Goal: Task Accomplishment & Management: Manage account settings

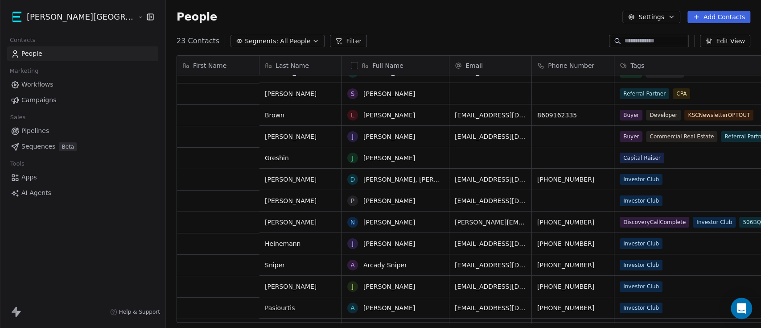
scroll to position [100, 0]
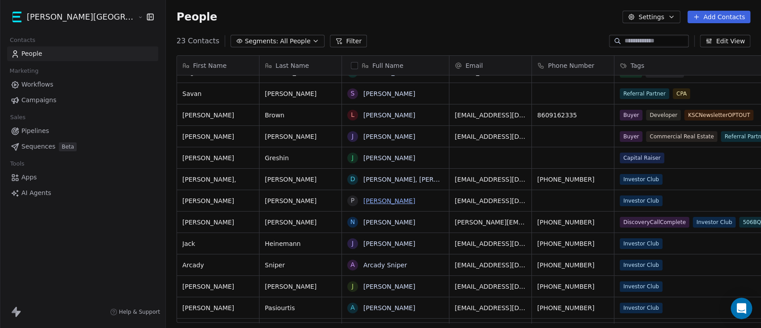
click at [363, 202] on link "[PERSON_NAME]" at bounding box center [389, 200] width 52 height 7
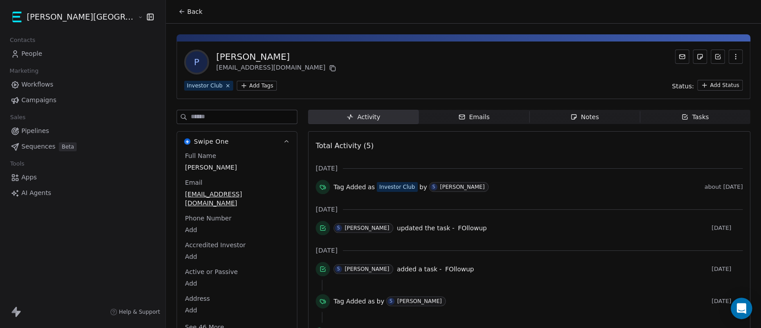
click at [680, 58] on icon at bounding box center [682, 56] width 5 height 4
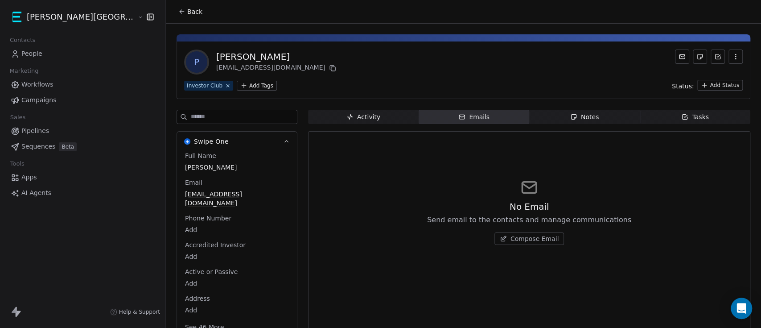
click at [511, 239] on span "Compose Email" at bounding box center [535, 238] width 49 height 9
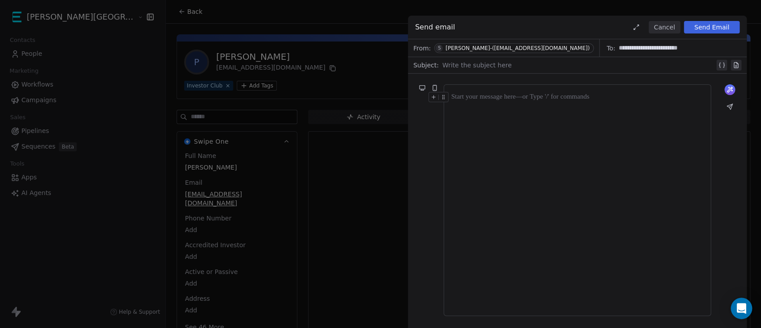
click at [515, 64] on div at bounding box center [578, 65] width 272 height 11
click at [507, 103] on div at bounding box center [577, 200] width 252 height 216
click at [672, 27] on button "Cancel" at bounding box center [665, 27] width 32 height 12
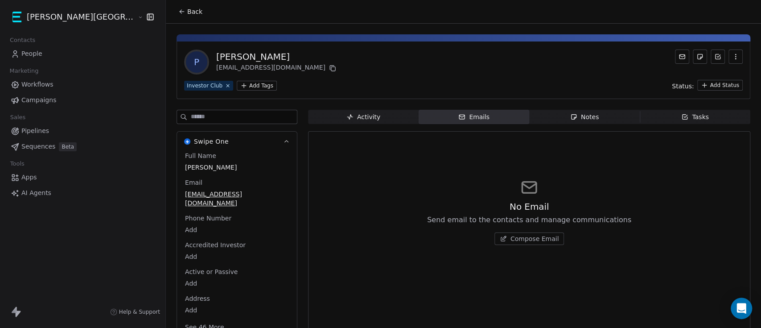
click at [39, 82] on span "Workflows" at bounding box center [37, 84] width 32 height 9
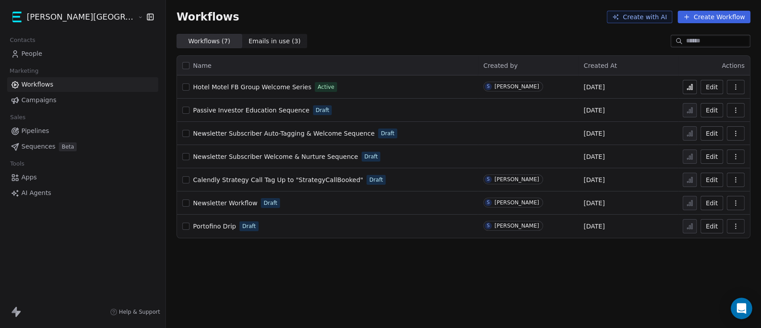
click at [37, 55] on span "People" at bounding box center [31, 53] width 21 height 9
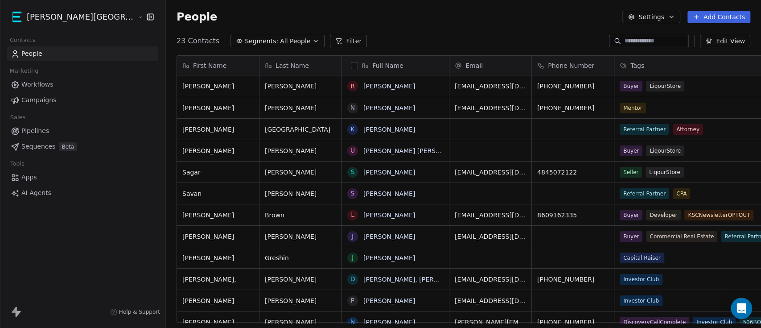
scroll to position [279, 631]
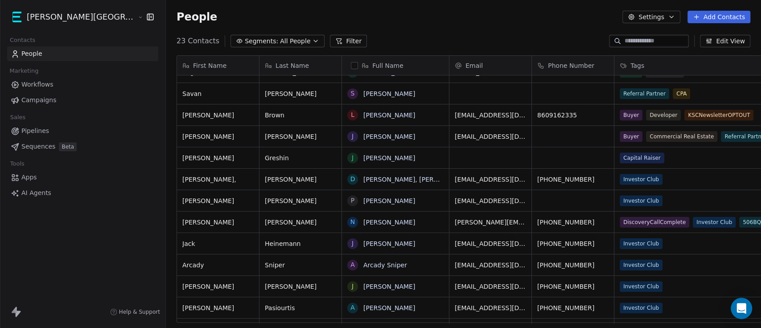
click at [37, 84] on span "Workflows" at bounding box center [37, 84] width 32 height 9
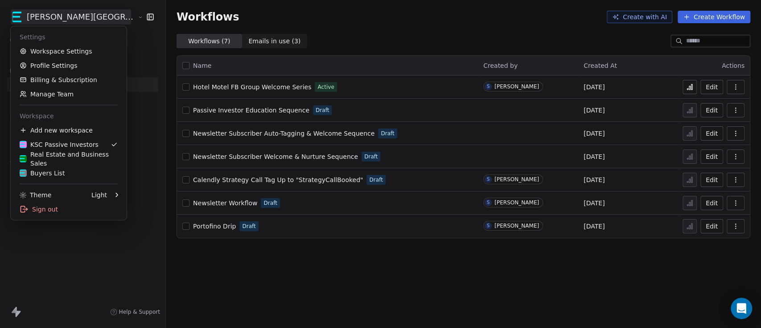
click at [62, 13] on html "[PERSON_NAME] Street Capital Contacts People Marketing Workflows Campaigns Sale…" at bounding box center [380, 164] width 761 height 328
click at [62, 158] on div "Real Estate and Business Sales" at bounding box center [69, 159] width 98 height 18
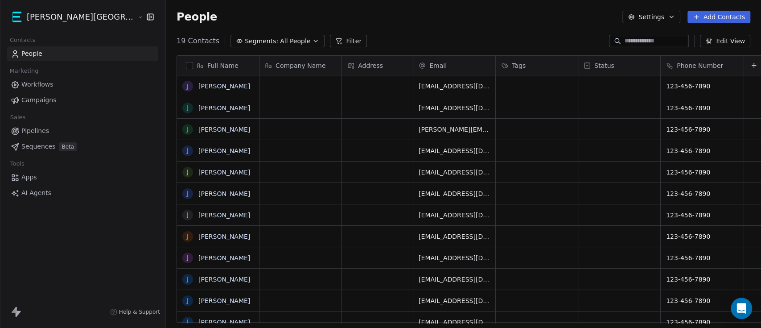
click at [706, 17] on button "Add Contacts" at bounding box center [719, 17] width 63 height 12
drag, startPoint x: 725, startPoint y: 39, endPoint x: 657, endPoint y: 51, distance: 69.6
click at [725, 39] on span "Create new contact" at bounding box center [722, 36] width 61 height 9
type textarea "**********"
click at [413, 94] on div "grid" at bounding box center [454, 85] width 82 height 21
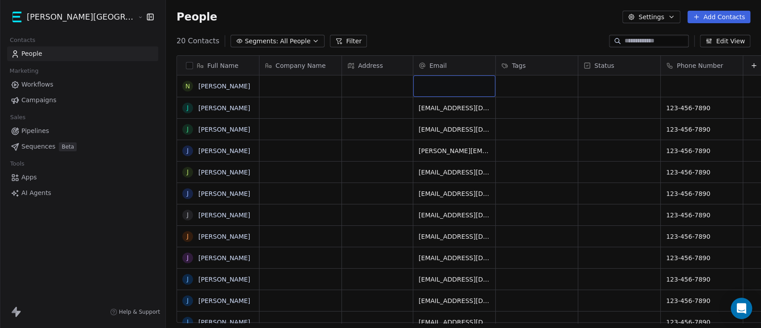
click at [413, 94] on div "grid" at bounding box center [454, 85] width 82 height 21
click at [631, 82] on html "[PERSON_NAME] Street Capital Contacts People Marketing Workflows Campaigns Sale…" at bounding box center [380, 164] width 761 height 328
click at [661, 85] on div "grid" at bounding box center [702, 85] width 82 height 21
type input "**********"
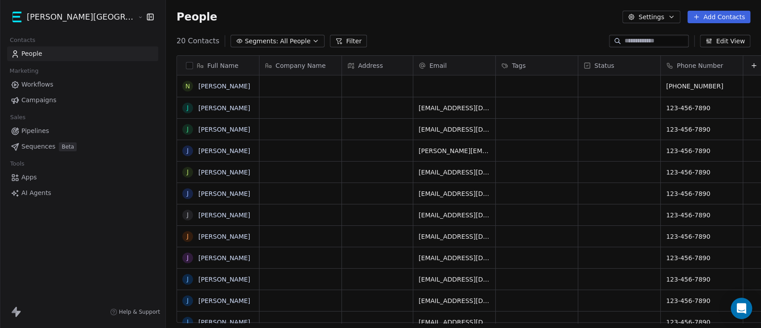
click at [42, 131] on span "Pipelines" at bounding box center [35, 130] width 28 height 9
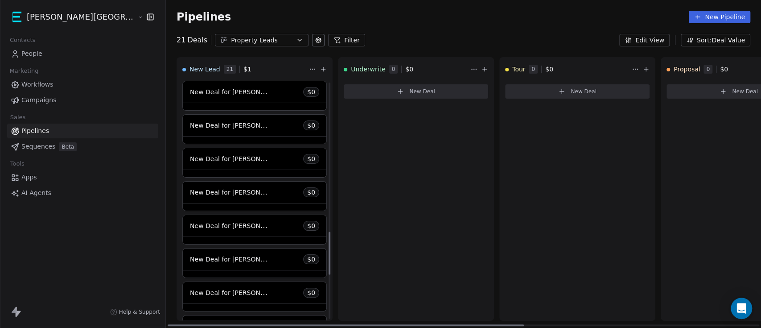
scroll to position [771, 0]
click at [654, 37] on button "Edit View" at bounding box center [644, 40] width 50 height 12
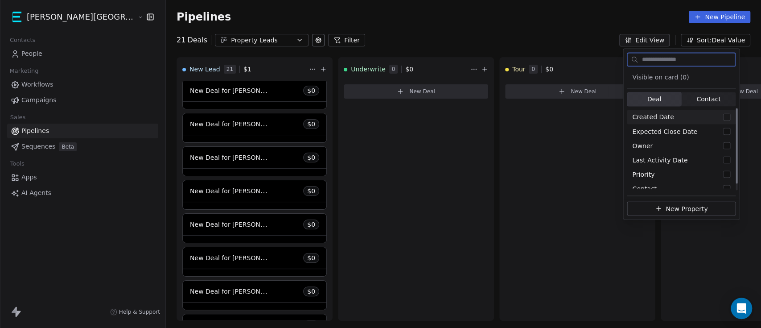
click at [704, 120] on div "Created Date" at bounding box center [681, 117] width 109 height 14
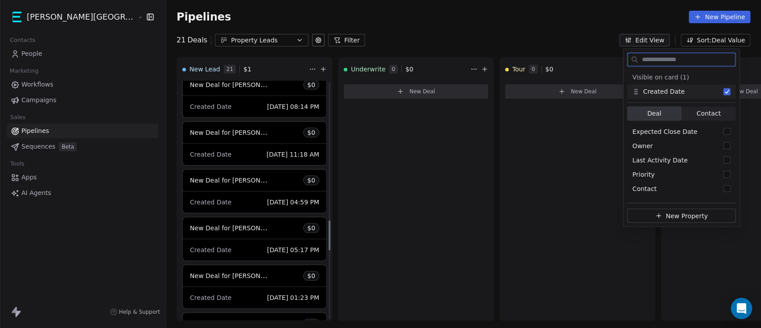
scroll to position [1099, 0]
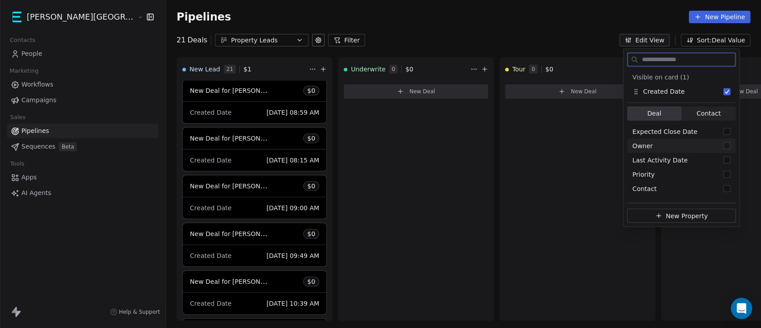
click at [697, 144] on div "Owner" at bounding box center [681, 145] width 109 height 14
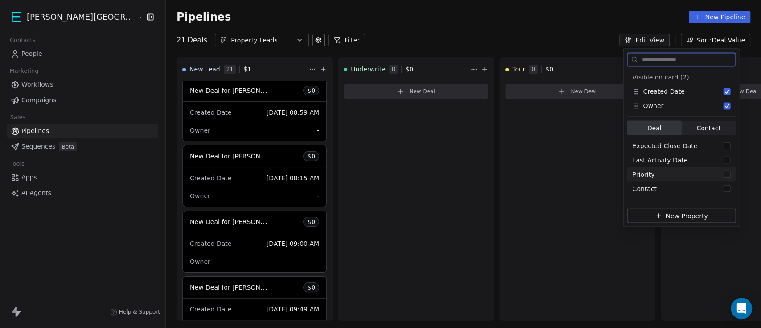
click at [688, 175] on div "Priority" at bounding box center [681, 174] width 109 height 14
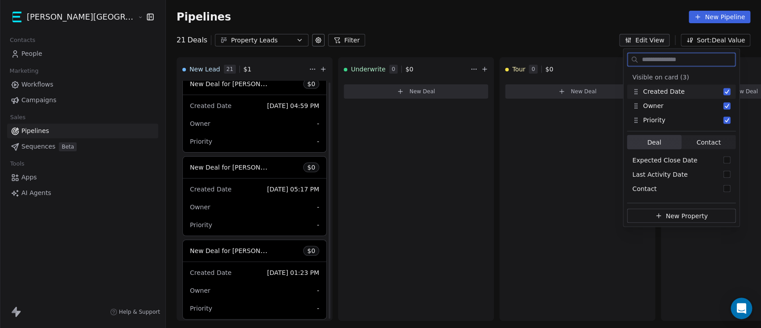
scroll to position [1919, 0]
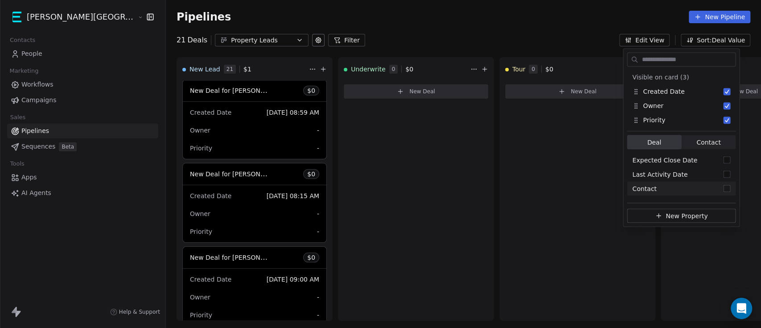
click at [371, 37] on div "21 Deals Property Leads Filter Edit View Sort: Deal Value" at bounding box center [463, 40] width 595 height 12
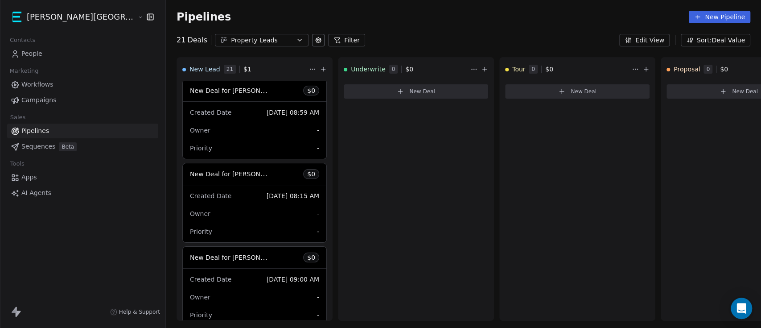
click at [637, 47] on div "Pipelines New Pipeline 21 Deals Property Leads Filter Edit View Sort: Deal Valu…" at bounding box center [463, 164] width 595 height 328
click at [647, 38] on button "Edit View" at bounding box center [644, 40] width 50 height 12
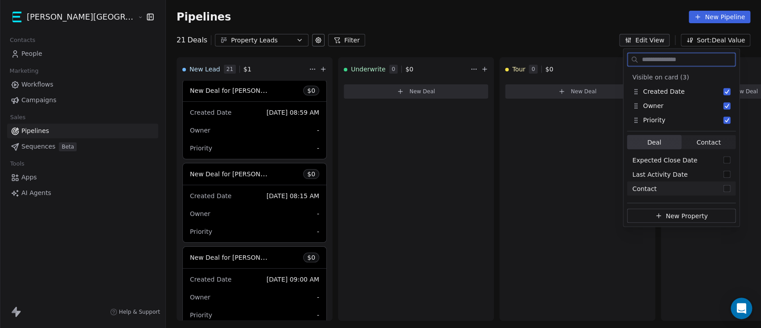
click at [663, 184] on div "Contact" at bounding box center [681, 188] width 109 height 14
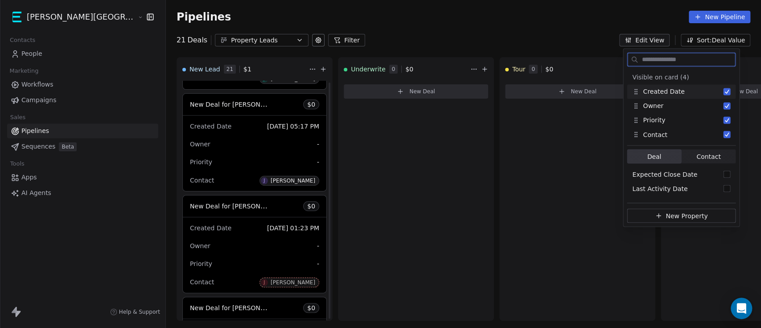
scroll to position [2342, 0]
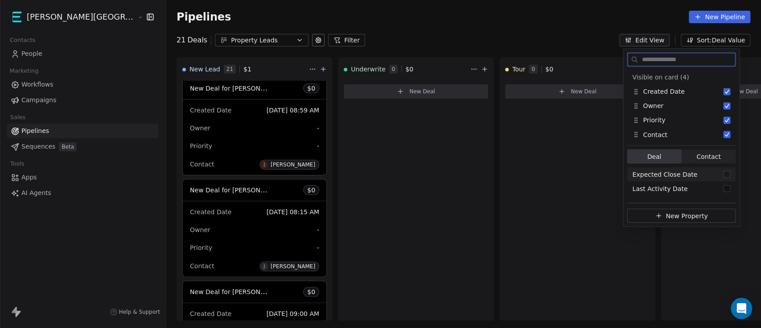
click at [705, 157] on span "Contact" at bounding box center [709, 156] width 24 height 9
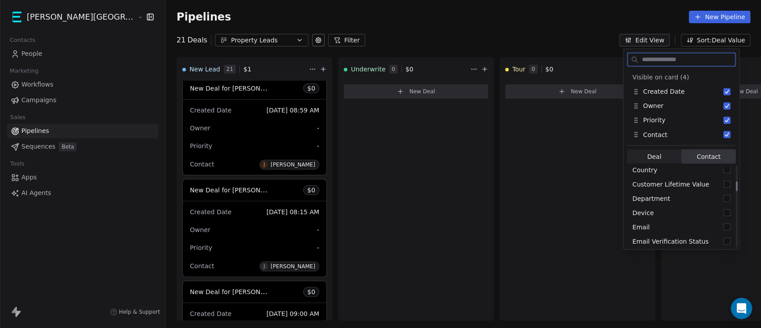
scroll to position [127, 0]
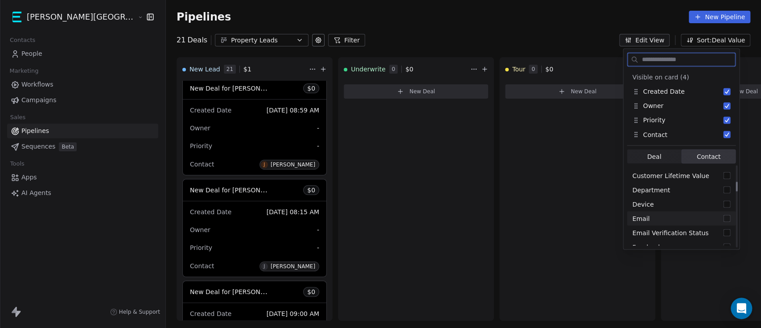
click at [703, 218] on div "Email" at bounding box center [681, 218] width 109 height 14
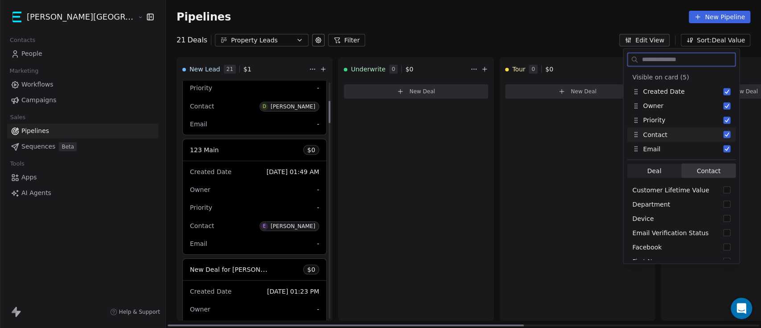
scroll to position [0, 0]
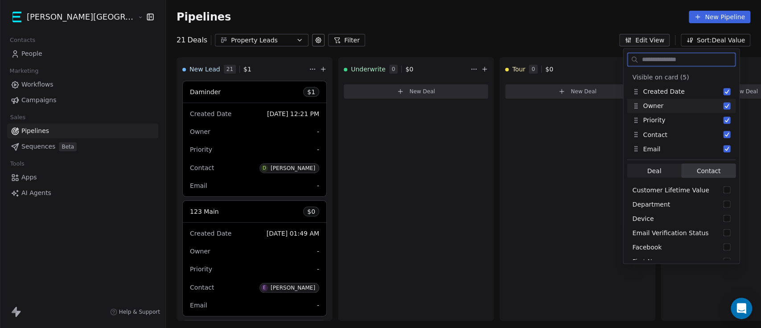
click at [728, 107] on button "Suggestions" at bounding box center [726, 105] width 7 height 7
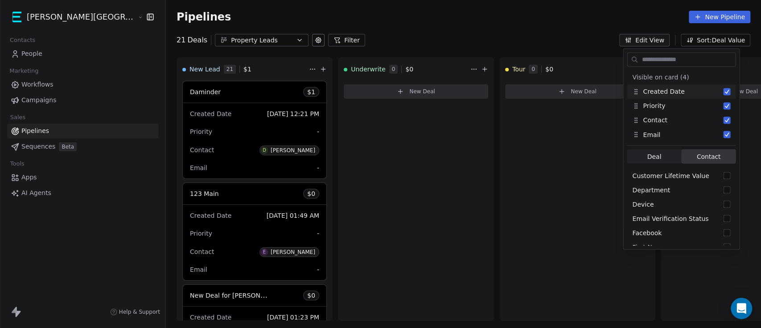
click at [410, 27] on div "Pipelines New Pipeline" at bounding box center [463, 17] width 595 height 34
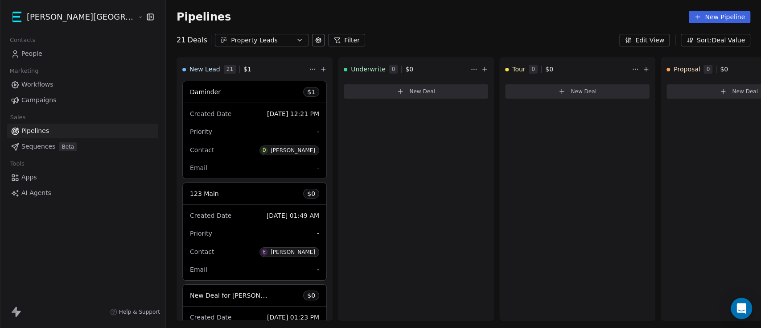
click at [52, 59] on link "People" at bounding box center [82, 53] width 151 height 15
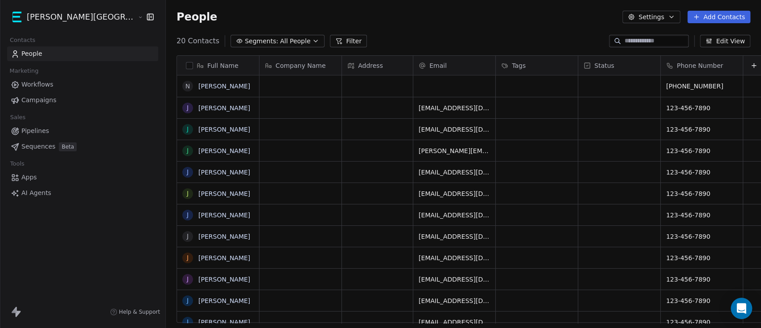
scroll to position [279, 631]
click at [597, 91] on div "grid" at bounding box center [619, 85] width 82 height 21
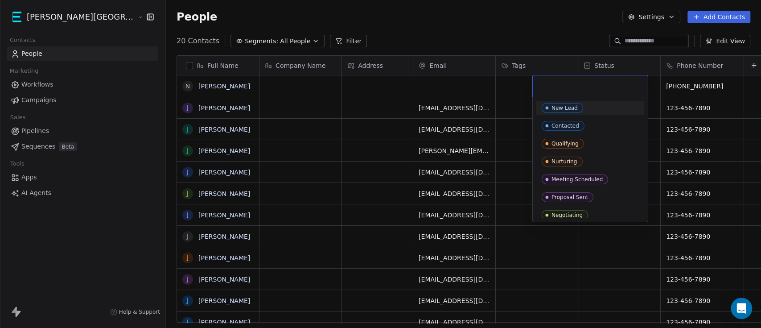
click at [597, 91] on div at bounding box center [590, 85] width 115 height 21
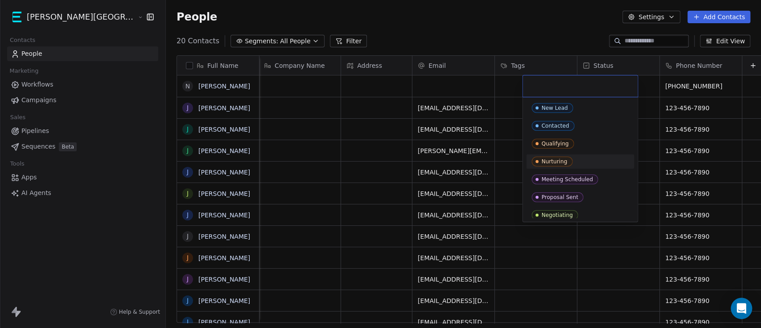
drag, startPoint x: 593, startPoint y: 322, endPoint x: 712, endPoint y: 318, distance: 119.1
click at [712, 318] on html "[PERSON_NAME] Street Capital Contacts People Marketing Workflows Campaigns Sale…" at bounding box center [380, 164] width 761 height 328
click at [557, 123] on div "Contacted" at bounding box center [555, 126] width 28 height 6
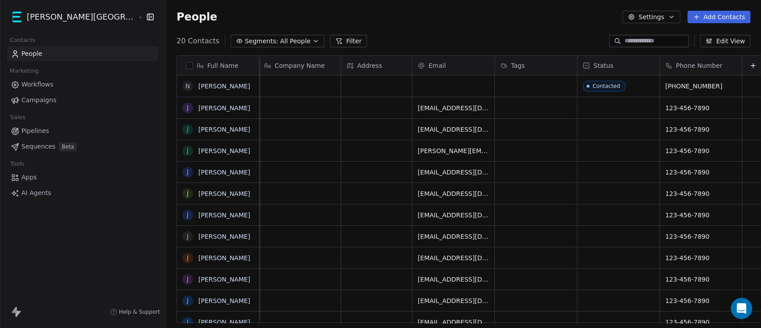
click at [46, 134] on span "Pipelines" at bounding box center [35, 130] width 28 height 9
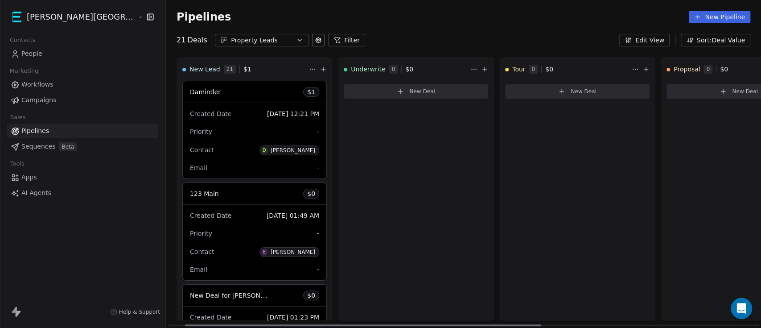
drag, startPoint x: 373, startPoint y: 326, endPoint x: 235, endPoint y: 206, distance: 183.0
click at [236, 324] on div at bounding box center [363, 325] width 356 height 2
click at [47, 80] on span "Workflows" at bounding box center [37, 84] width 32 height 9
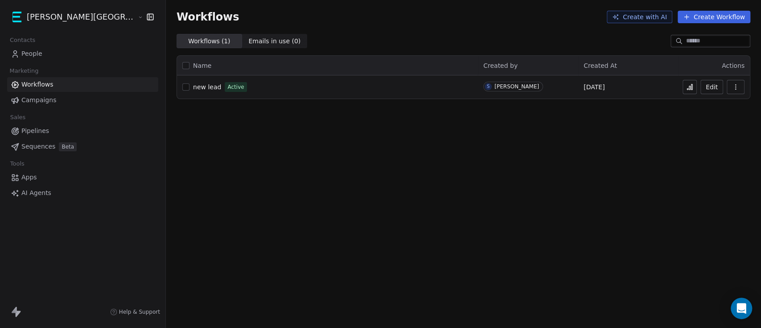
click at [59, 55] on link "People" at bounding box center [82, 53] width 151 height 15
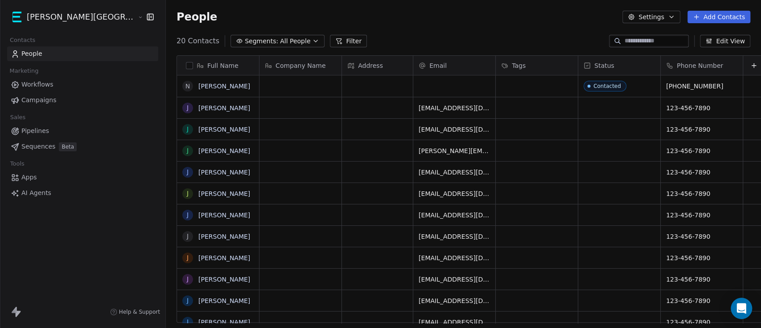
scroll to position [279, 631]
